Goal: Information Seeking & Learning: Learn about a topic

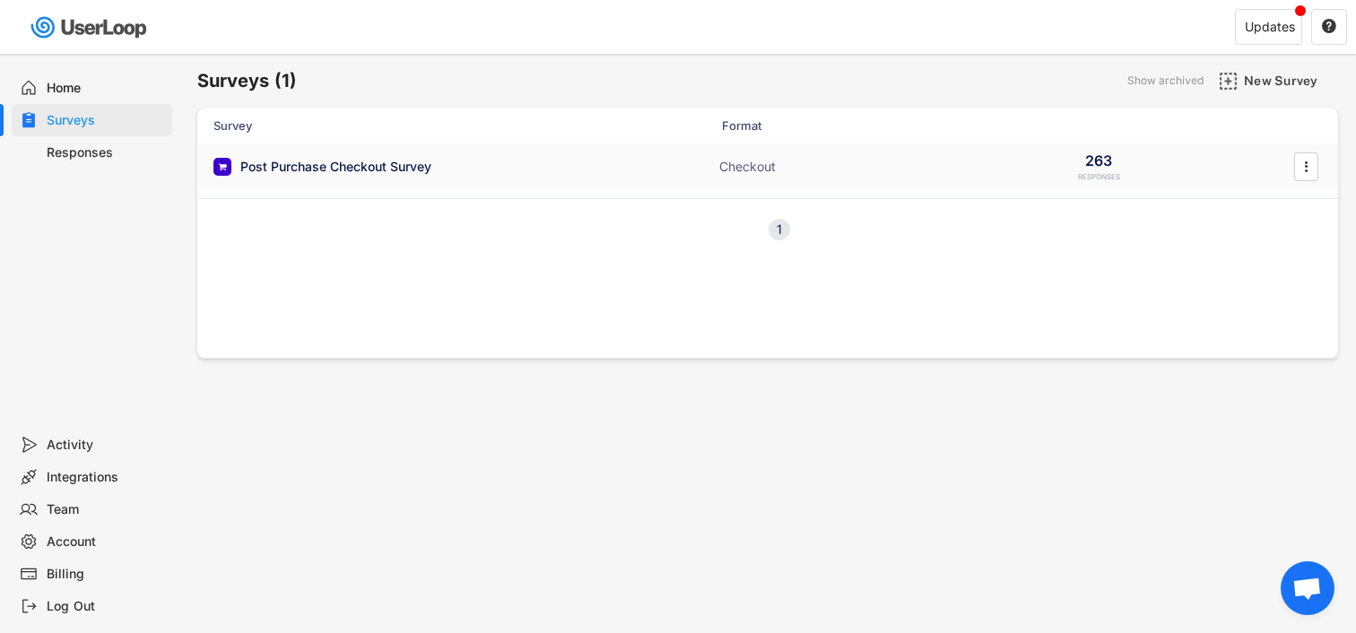
click at [390, 169] on div "Post Purchase Checkout Survey" at bounding box center [335, 167] width 191 height 18
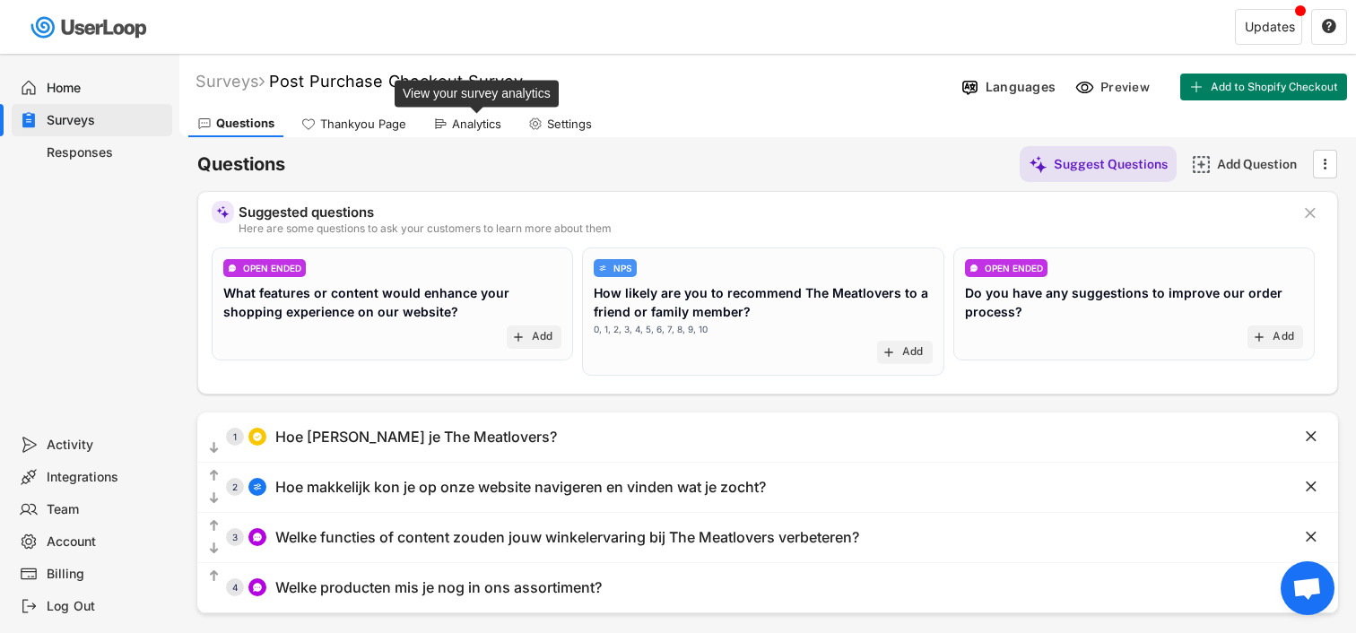
click at [470, 129] on div "Analytics" at bounding box center [476, 124] width 49 height 15
